Goal: Task Accomplishment & Management: Complete application form

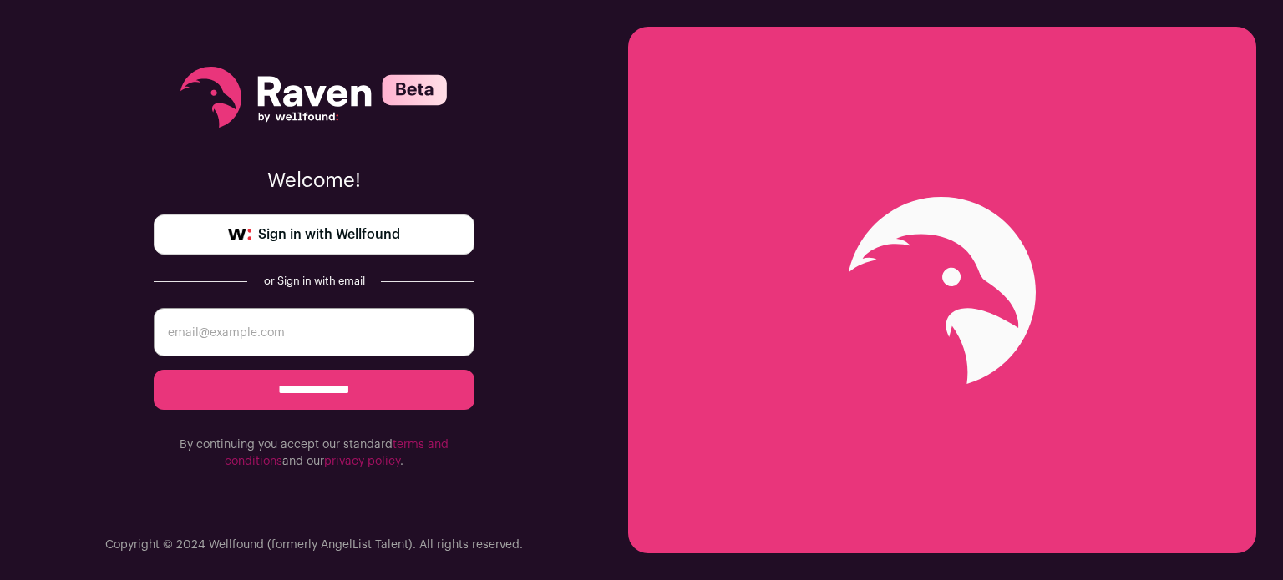
click at [314, 326] on input "email" at bounding box center [314, 332] width 321 height 48
type input "[EMAIL_ADDRESS][DOMAIN_NAME]"
click at [362, 233] on span "Sign in with Wellfound" at bounding box center [329, 235] width 142 height 20
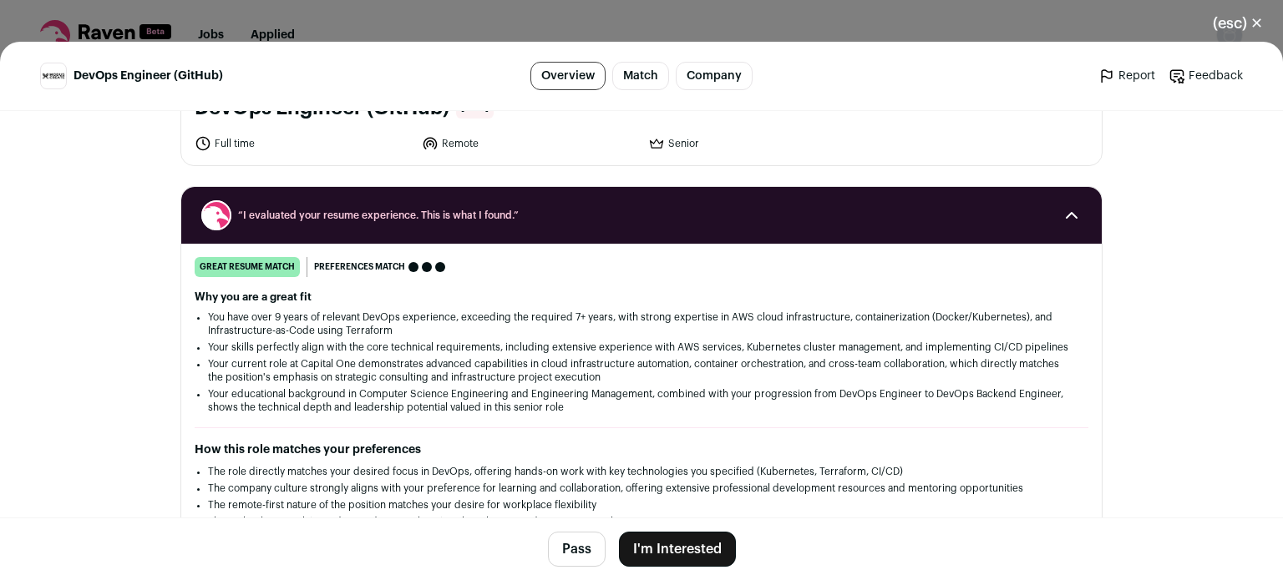
scroll to position [122, 0]
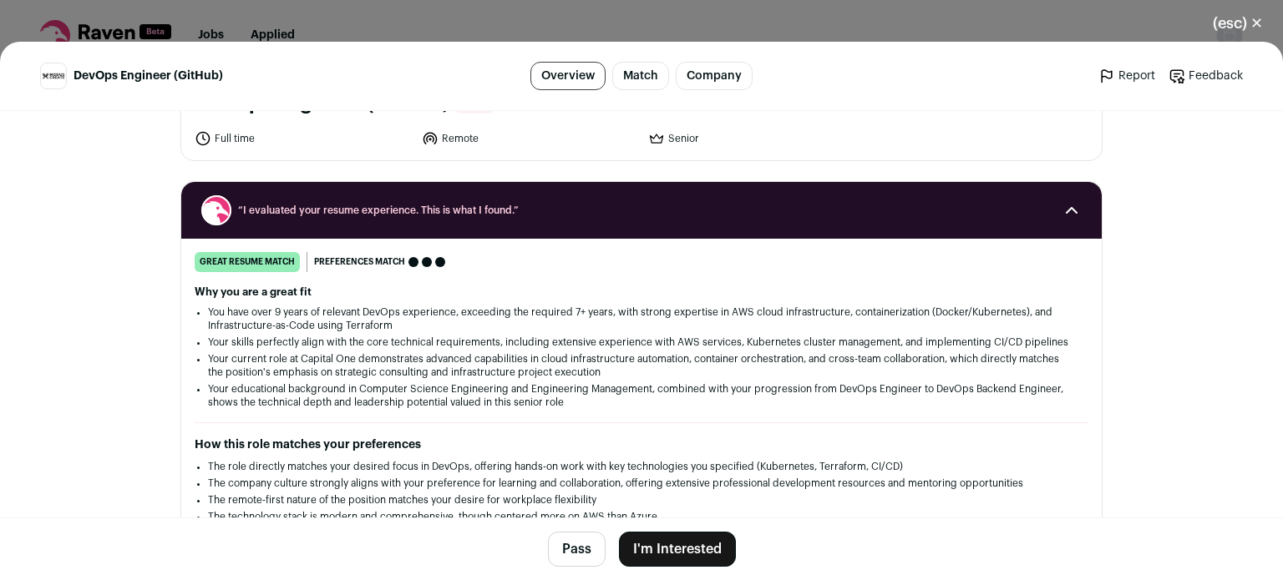
click at [697, 548] on button "I'm Interested" at bounding box center [677, 549] width 117 height 35
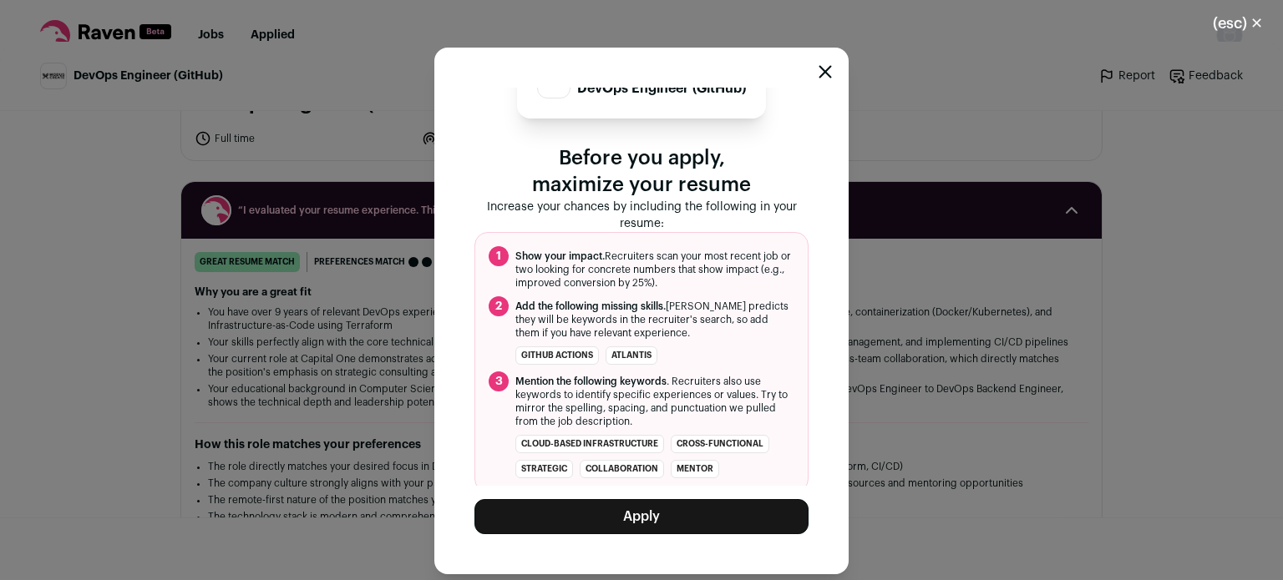
scroll to position [48, 0]
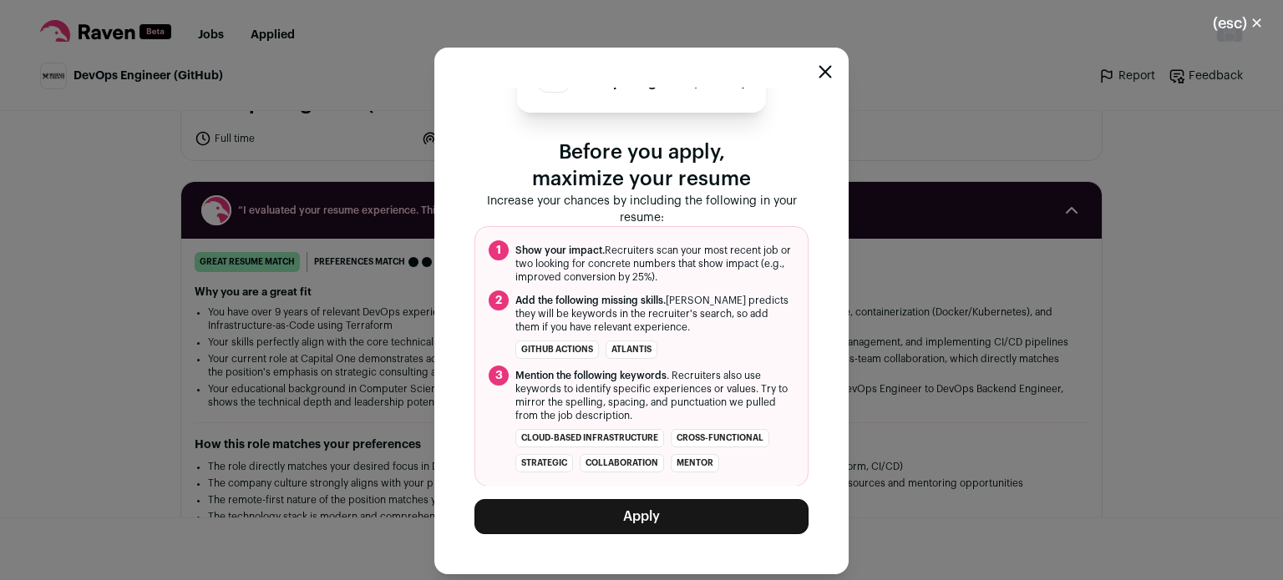
click at [678, 522] on button "Apply" at bounding box center [641, 516] width 334 height 35
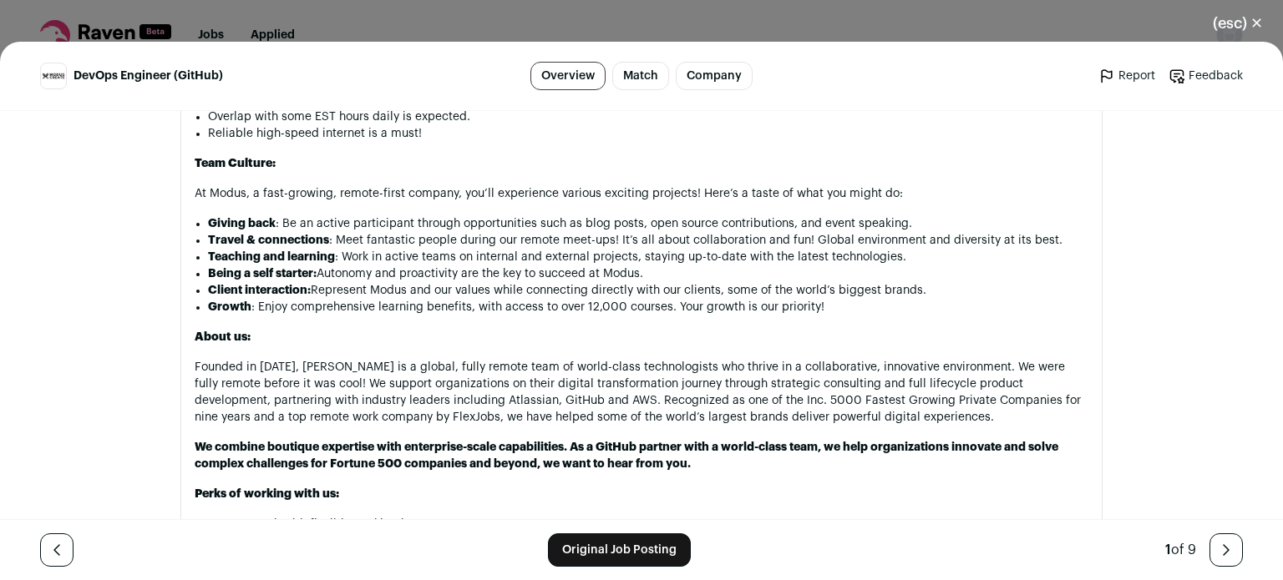
scroll to position [1538, 0]
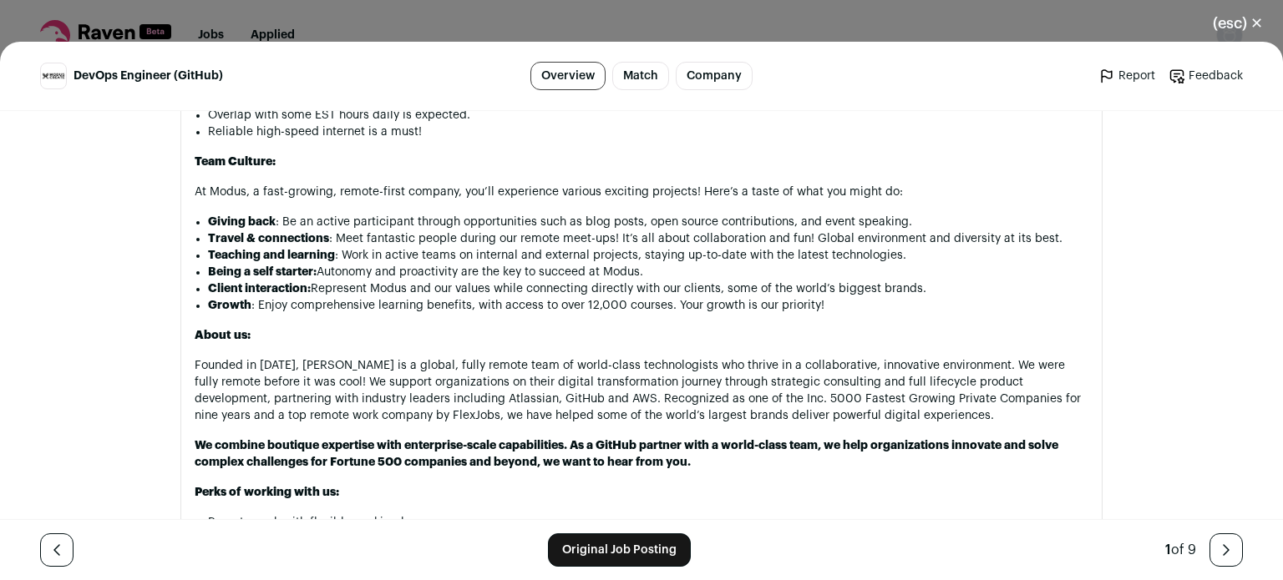
click at [626, 544] on link "Original Job Posting" at bounding box center [619, 550] width 143 height 33
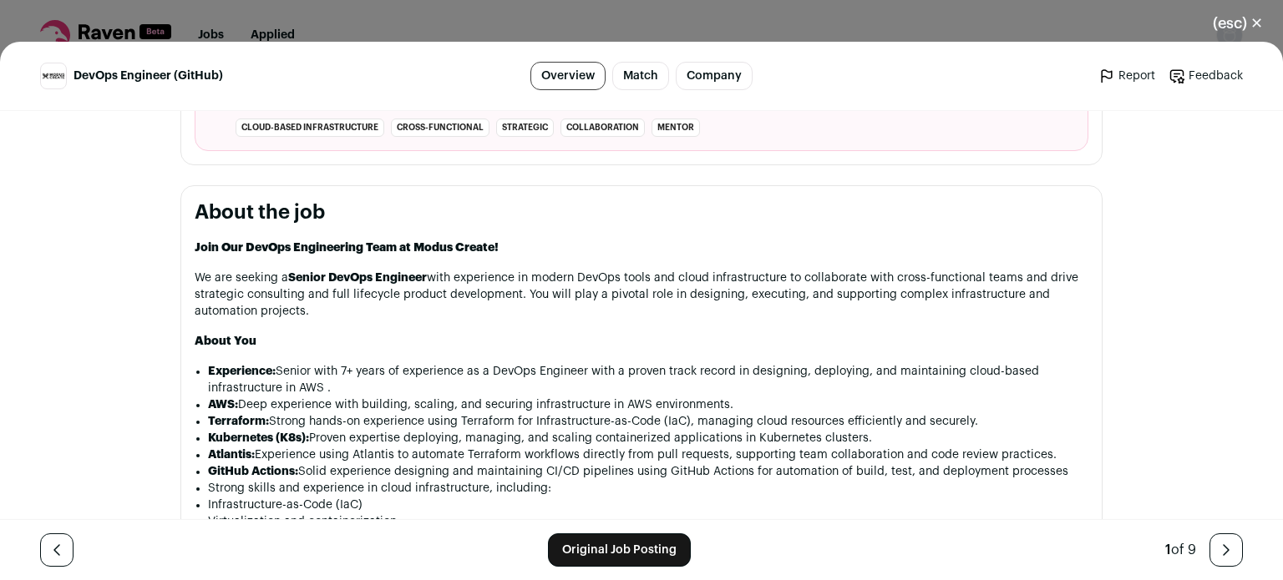
scroll to position [0, 0]
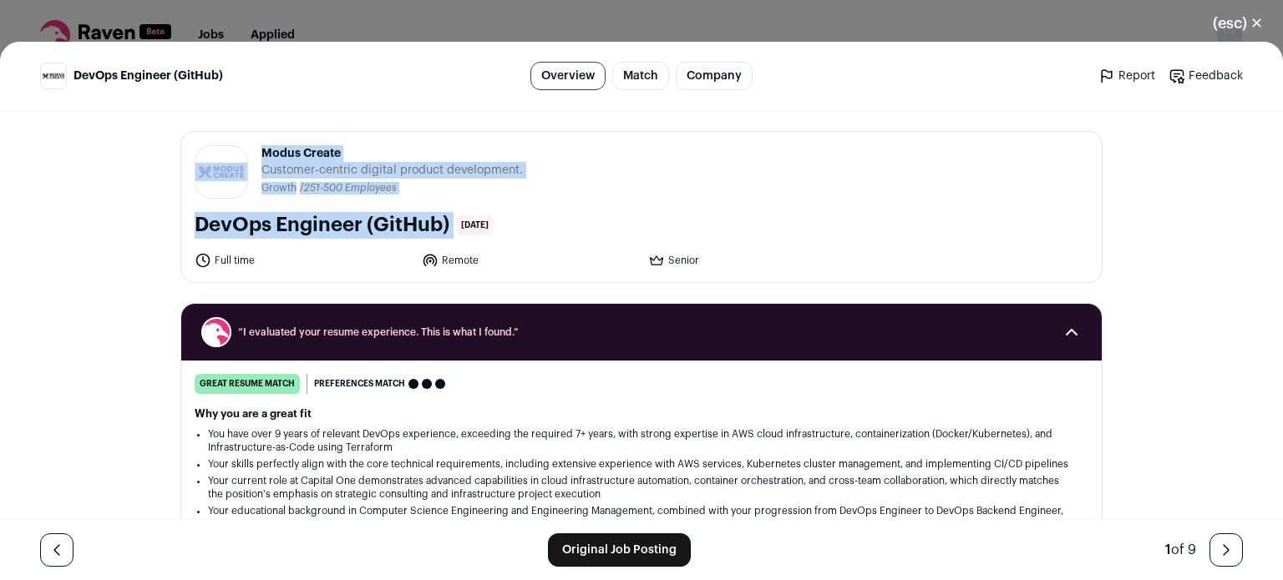
copy div "Modus Create [DOMAIN_NAME] Public / Private Private Valuation Unknown Company s…"
drag, startPoint x: 182, startPoint y: 143, endPoint x: 512, endPoint y: 70, distance: 337.8
click at [454, 213] on div "Modus Create [DOMAIN_NAME] Public / Private Private Valuation Unknown Company s…" at bounding box center [641, 207] width 920 height 150
